Goal: Entertainment & Leisure: Consume media (video, audio)

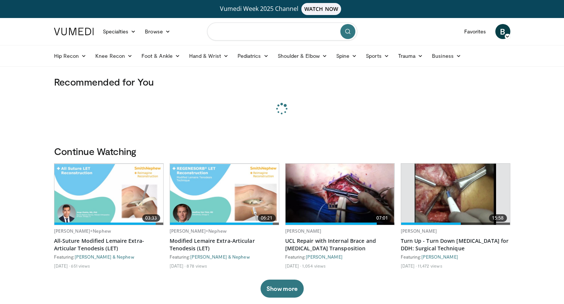
click at [268, 33] on input "Search topics, interventions" at bounding box center [282, 31] width 150 height 18
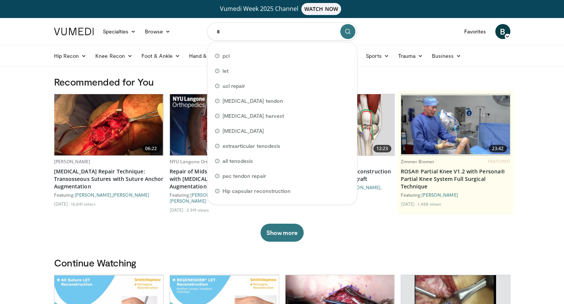
type input "**"
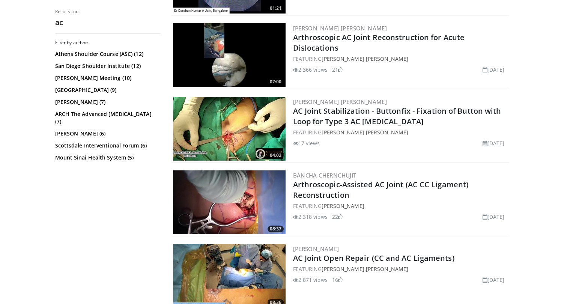
scroll to position [301, 0]
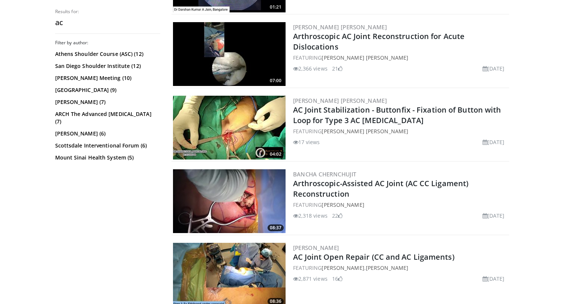
click at [231, 198] on img at bounding box center [229, 201] width 112 height 64
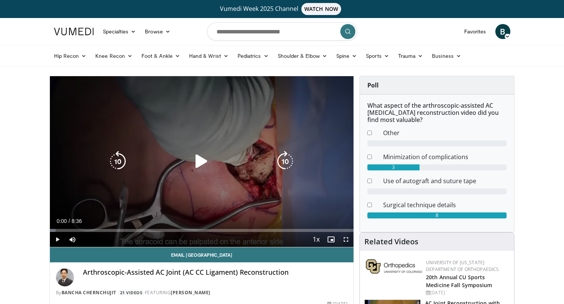
click at [200, 165] on icon "Video Player" at bounding box center [201, 161] width 21 height 21
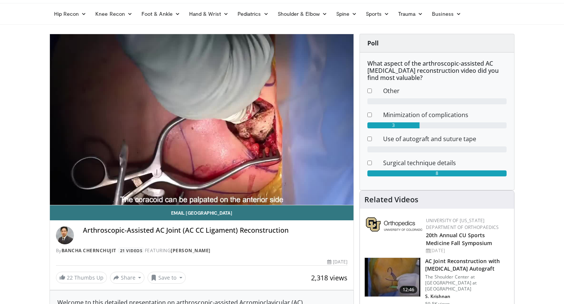
scroll to position [32, 0]
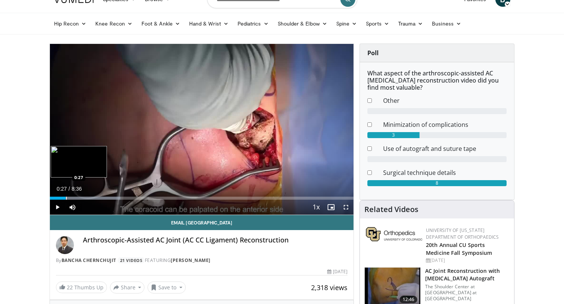
click at [66, 197] on div "Progress Bar" at bounding box center [66, 197] width 1 height 3
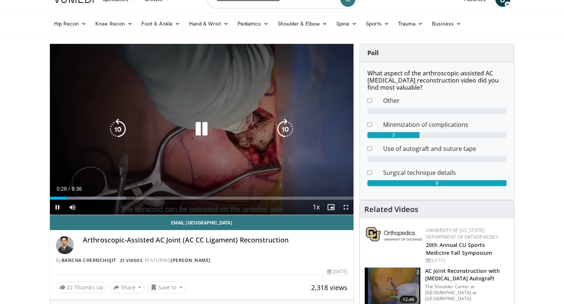
click at [79, 199] on div "10 seconds Tap to unmute" at bounding box center [202, 129] width 304 height 171
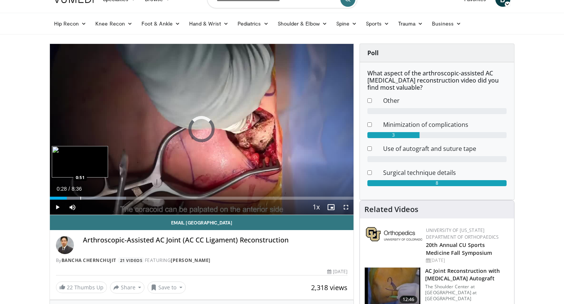
click at [80, 198] on div "Progress Bar" at bounding box center [80, 197] width 1 height 3
click at [90, 198] on div "Progress Bar" at bounding box center [90, 197] width 1 height 3
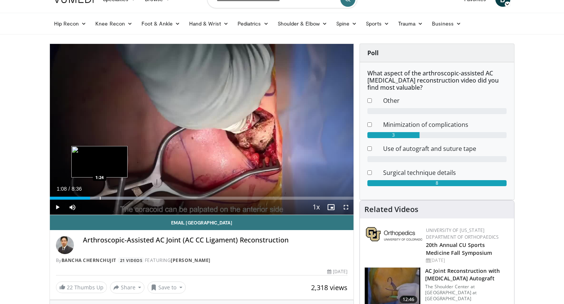
click at [100, 199] on div "Progress Bar" at bounding box center [100, 197] width 1 height 3
click at [109, 200] on div "Current Time 1:24 / Duration 8:36 Play Skip Backward Skip Forward Mute 21% Load…" at bounding box center [202, 206] width 304 height 15
click at [111, 199] on div "Current Time 1:24 / Duration 8:36 Play Skip Backward Skip Forward Mute 21% Load…" at bounding box center [202, 206] width 304 height 15
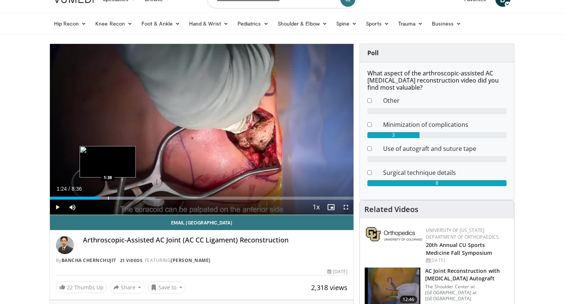
click at [108, 198] on div "Progress Bar" at bounding box center [108, 197] width 1 height 3
click at [116, 199] on div "Progress Bar" at bounding box center [116, 197] width 1 height 3
click at [124, 198] on div "Progress Bar" at bounding box center [124, 197] width 1 height 3
click at [131, 200] on div "Current Time 2:06 / Duration 8:36 Play Skip Backward Skip Forward Mute 21% Load…" at bounding box center [202, 206] width 304 height 15
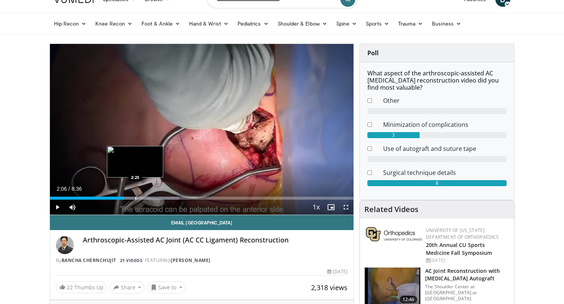
click at [135, 198] on div "Progress Bar" at bounding box center [135, 197] width 1 height 3
click at [143, 198] on div "Progress Bar" at bounding box center [143, 197] width 1 height 3
click at [149, 197] on div "Progress Bar" at bounding box center [149, 197] width 1 height 3
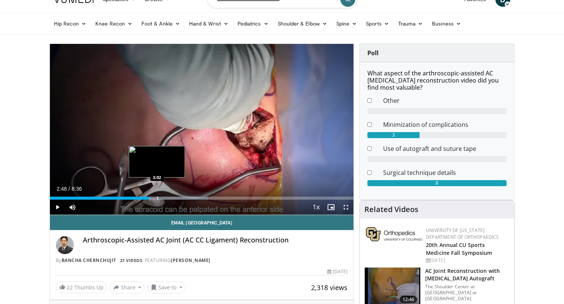
click at [157, 199] on div "Progress Bar" at bounding box center [157, 197] width 1 height 3
click at [164, 199] on div "Current Time 3:02 / Duration 8:36 Play Skip Backward Skip Forward Mute 21% Load…" at bounding box center [202, 206] width 304 height 15
click at [169, 197] on div "Progress Bar" at bounding box center [169, 197] width 1 height 3
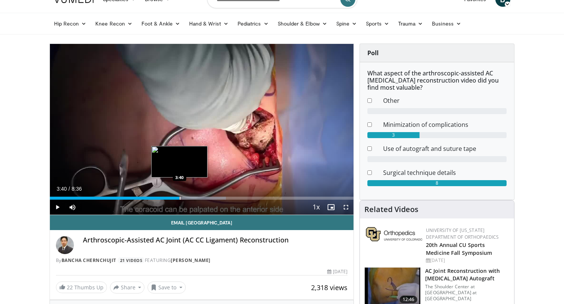
click at [180, 197] on div "Progress Bar" at bounding box center [180, 197] width 1 height 3
click at [187, 197] on div "Progress Bar" at bounding box center [187, 197] width 1 height 3
click at [193, 197] on div "Progress Bar" at bounding box center [193, 197] width 1 height 3
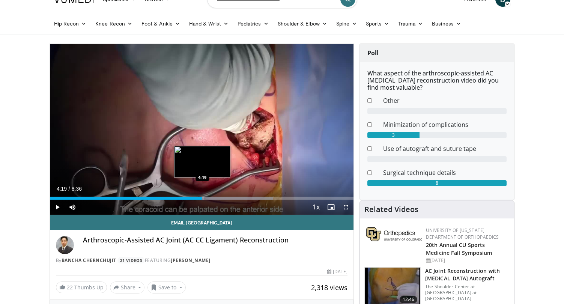
click at [202, 197] on div "Progress Bar" at bounding box center [202, 197] width 1 height 3
click at [210, 197] on div "Progress Bar" at bounding box center [210, 197] width 1 height 3
click at [218, 197] on div "Progress Bar" at bounding box center [218, 197] width 1 height 3
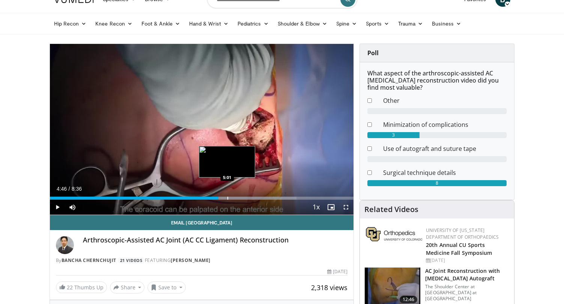
click at [227, 198] on div "Progress Bar" at bounding box center [227, 197] width 1 height 3
click at [239, 199] on div "Progress Bar" at bounding box center [239, 197] width 1 height 3
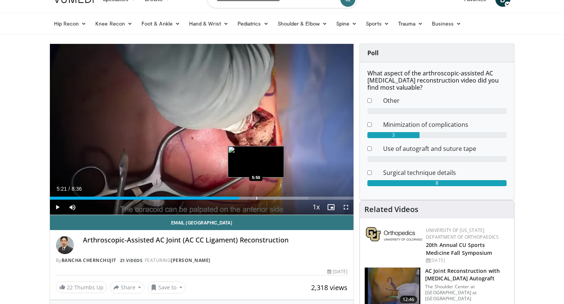
click at [256, 199] on div "Progress Bar" at bounding box center [256, 197] width 1 height 3
click at [265, 199] on div "Progress Bar" at bounding box center [265, 197] width 1 height 3
click at [269, 199] on div "Progress Bar" at bounding box center [268, 197] width 1 height 3
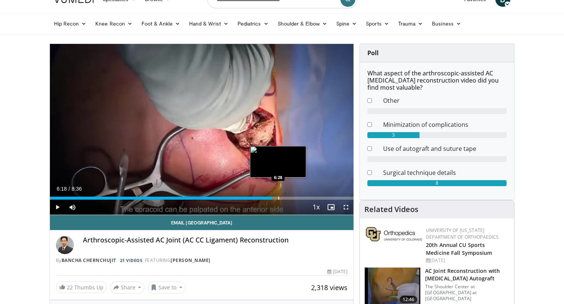
click at [278, 199] on div "Progress Bar" at bounding box center [278, 197] width 1 height 3
click at [288, 198] on div "Progress Bar" at bounding box center [288, 197] width 1 height 3
click at [293, 199] on div "Progress Bar" at bounding box center [293, 197] width 1 height 3
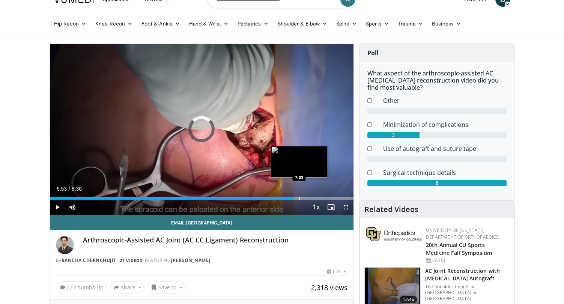
click at [299, 198] on div "Progress Bar" at bounding box center [299, 197] width 1 height 3
click at [301, 199] on div "Progress Bar" at bounding box center [301, 197] width 1 height 3
click at [304, 199] on div "Progress Bar" at bounding box center [304, 197] width 1 height 3
click at [307, 199] on div "Progress Bar" at bounding box center [307, 197] width 1 height 3
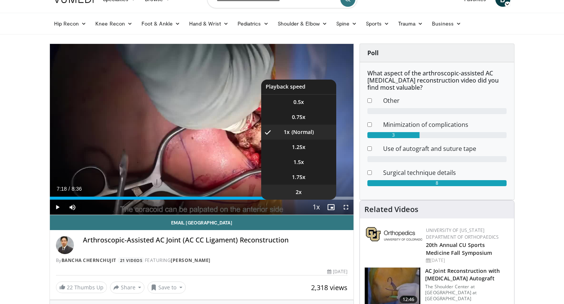
click at [315, 199] on li "2x" at bounding box center [298, 191] width 75 height 15
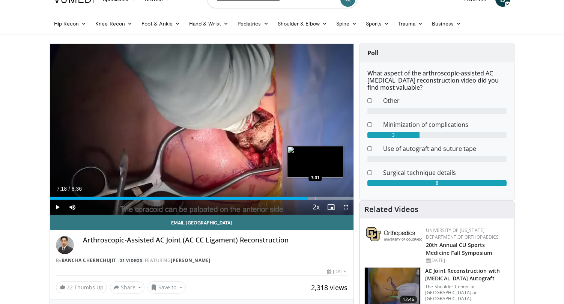
click at [315, 199] on div "Progress Bar" at bounding box center [315, 197] width 1 height 3
click at [319, 198] on div "Progress Bar" at bounding box center [319, 197] width 1 height 3
click at [326, 198] on div "Progress Bar" at bounding box center [326, 197] width 1 height 3
click at [329, 199] on div "Progress Bar" at bounding box center [329, 197] width 1 height 3
click at [322, 198] on div "Progress Bar" at bounding box center [322, 197] width 1 height 3
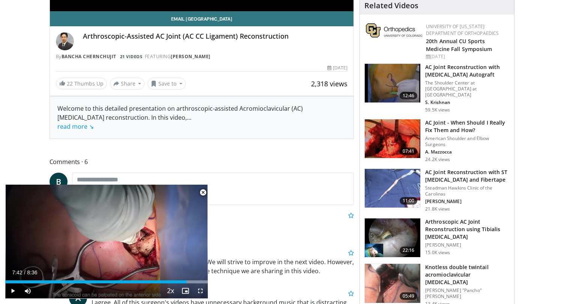
scroll to position [236, 0]
click at [198, 190] on span "Video Player" at bounding box center [202, 192] width 15 height 15
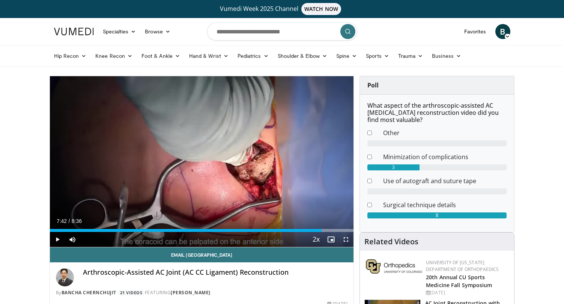
scroll to position [0, 0]
